Goal: Check status: Check status

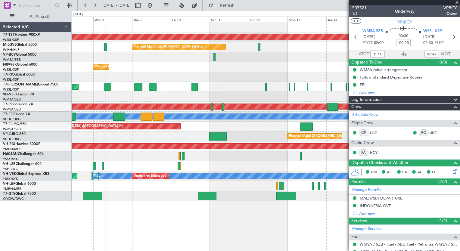
scroll to position [70, 0]
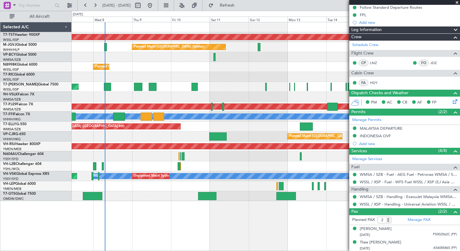
type input "[PERSON_NAME] (EYU)"
type input "A0102"
type input "[PERSON_NAME] (EYU)"
type input "A0102"
type input "[PERSON_NAME] (EYU)"
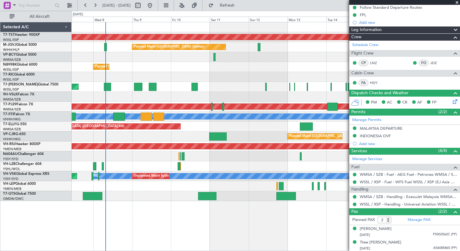
type input "A0102"
